Goal: Find specific page/section: Find specific page/section

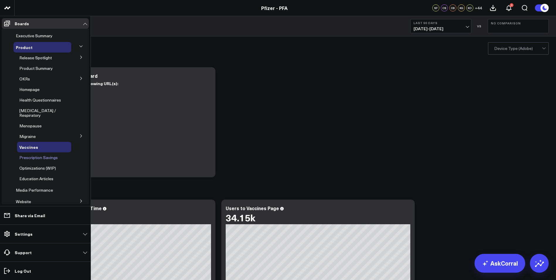
scroll to position [53, 0]
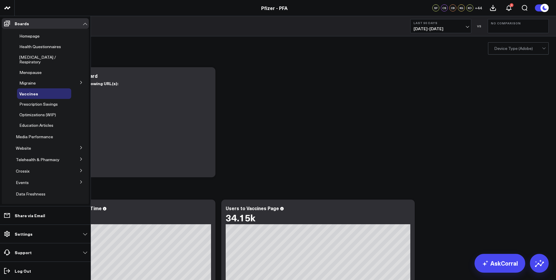
click at [24, 168] on span "Crossix" at bounding box center [23, 171] width 14 height 6
click at [79, 168] on icon at bounding box center [81, 170] width 4 height 4
click at [43, 178] on span "Crossix Visitor Profiles" at bounding box center [40, 181] width 42 height 6
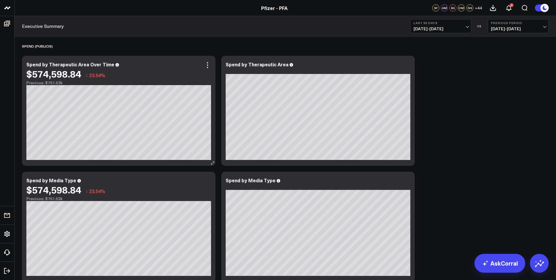
scroll to position [94, 0]
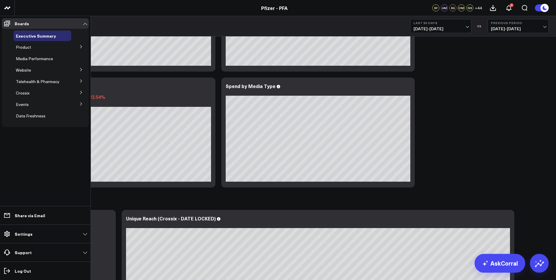
click at [82, 46] on icon at bounding box center [81, 47] width 4 height 4
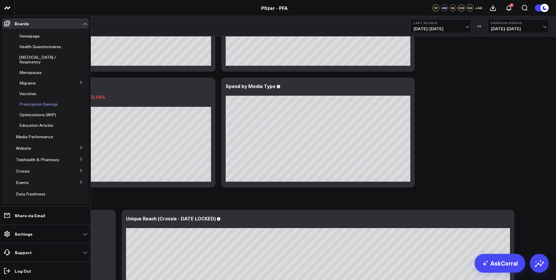
scroll to position [0, 0]
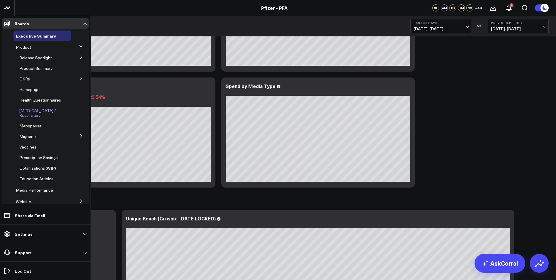
click at [36, 113] on span "[MEDICAL_DATA] / Respiratory" at bounding box center [37, 113] width 37 height 10
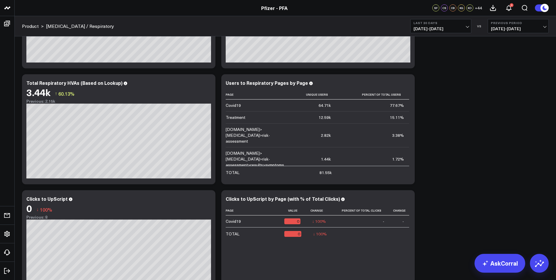
scroll to position [117, 0]
